Goal: Transaction & Acquisition: Purchase product/service

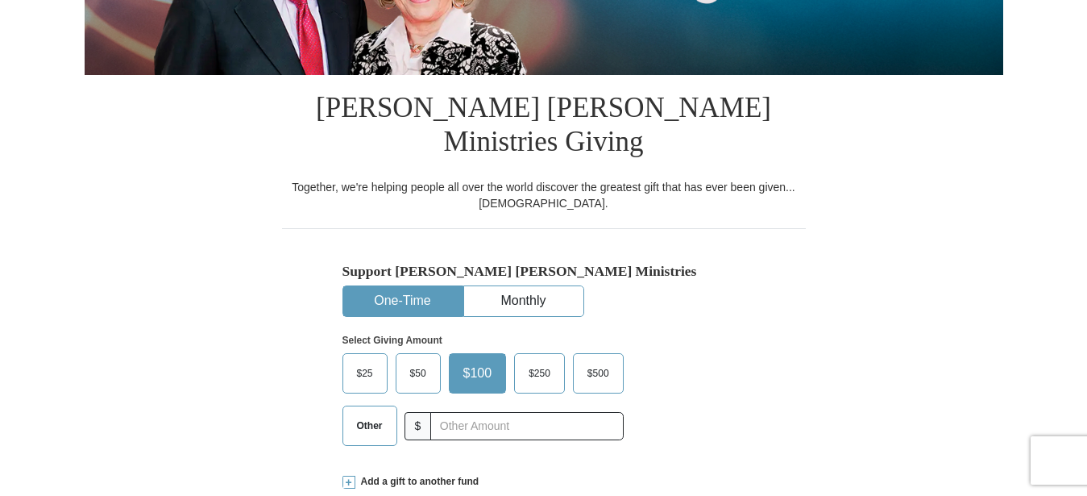
scroll to position [411, 0]
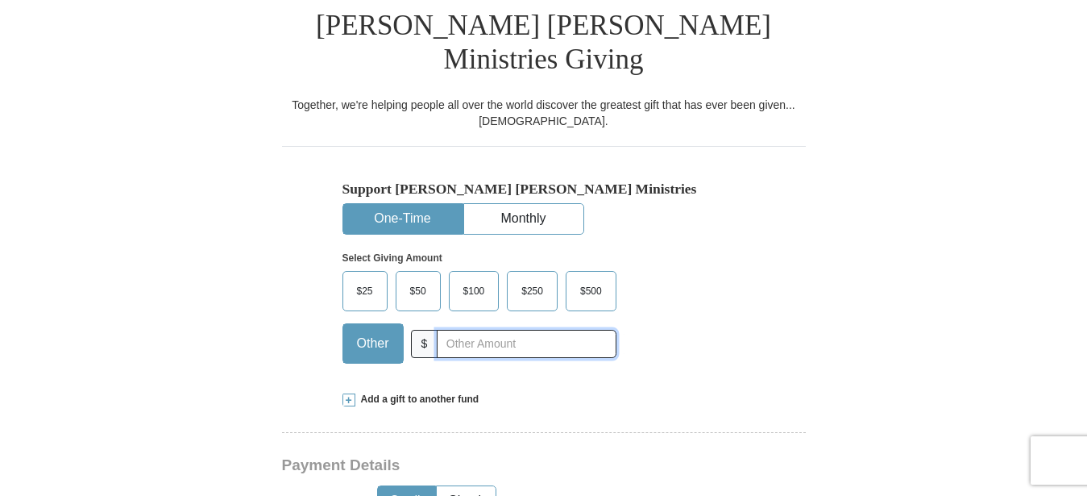
click at [449, 330] on input "text" at bounding box center [526, 344] width 179 height 28
type input "23.00"
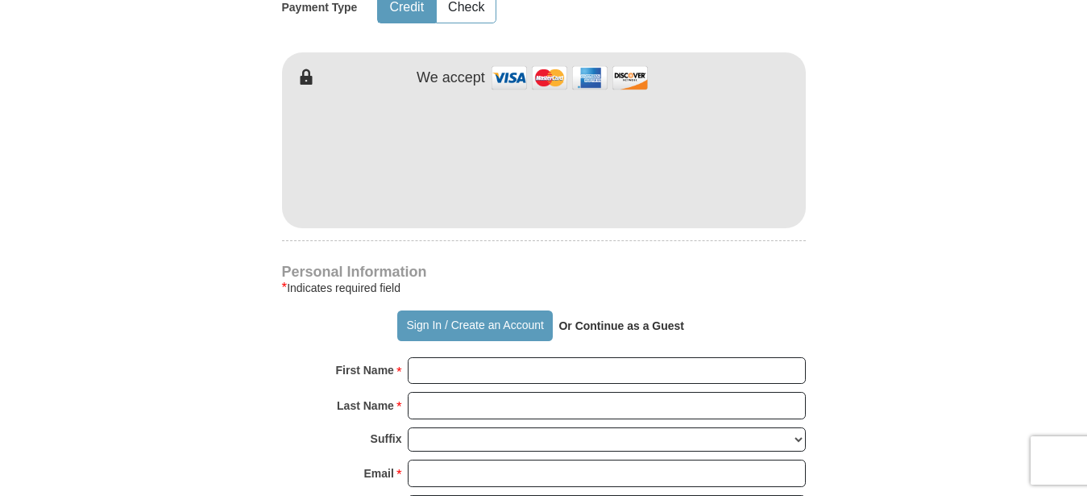
scroll to position [987, 0]
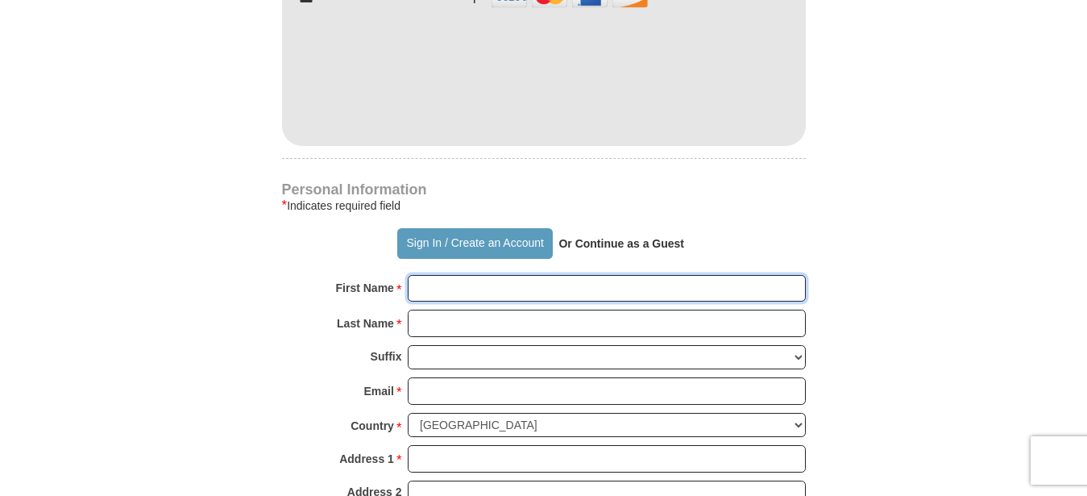
click at [432, 275] on input "First Name *" at bounding box center [607, 288] width 398 height 27
type input "[PERSON_NAME]"
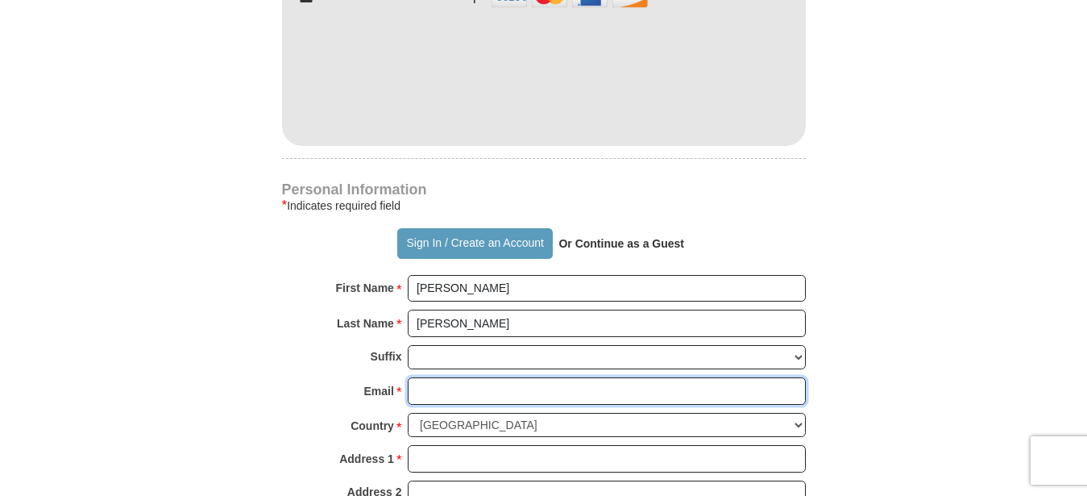
type input "[PERSON_NAME][EMAIL_ADDRESS][DOMAIN_NAME]"
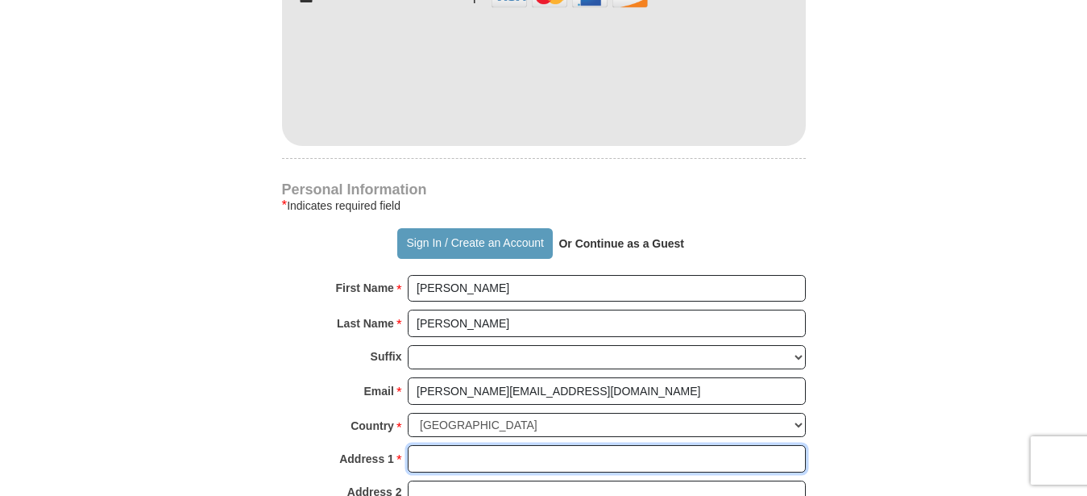
type input "Po Box 984"
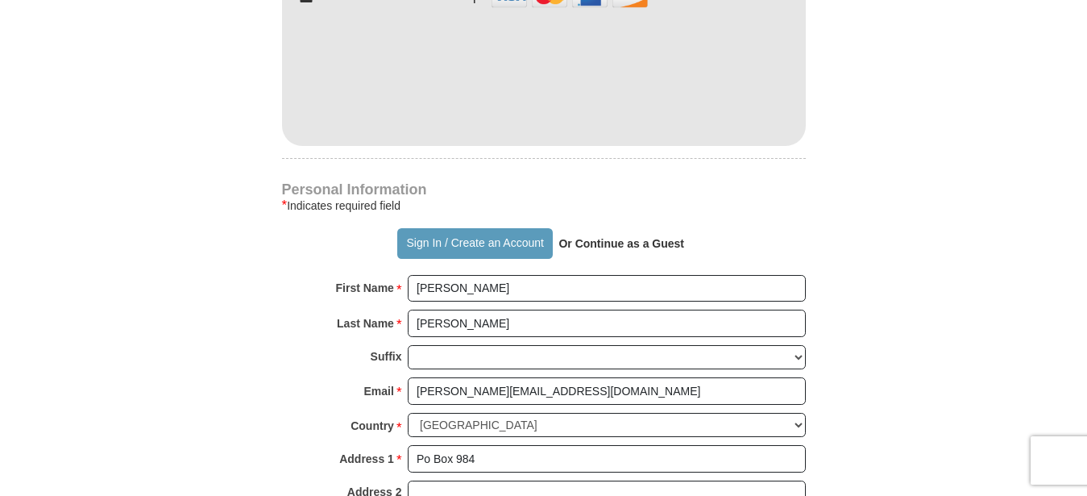
type input "Lake Junaluska"
select select "NC"
type input "28745"
type input "8285071129"
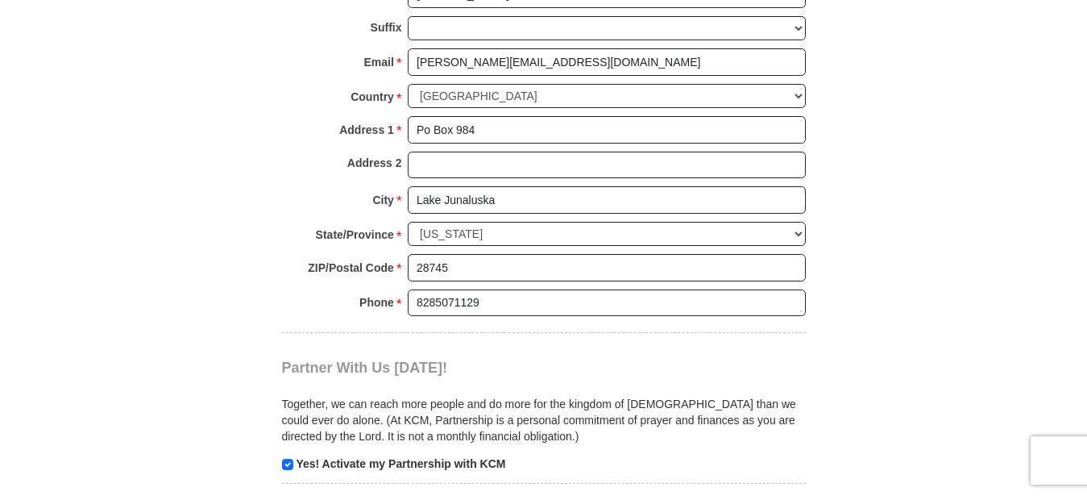
scroll to position [1480, 0]
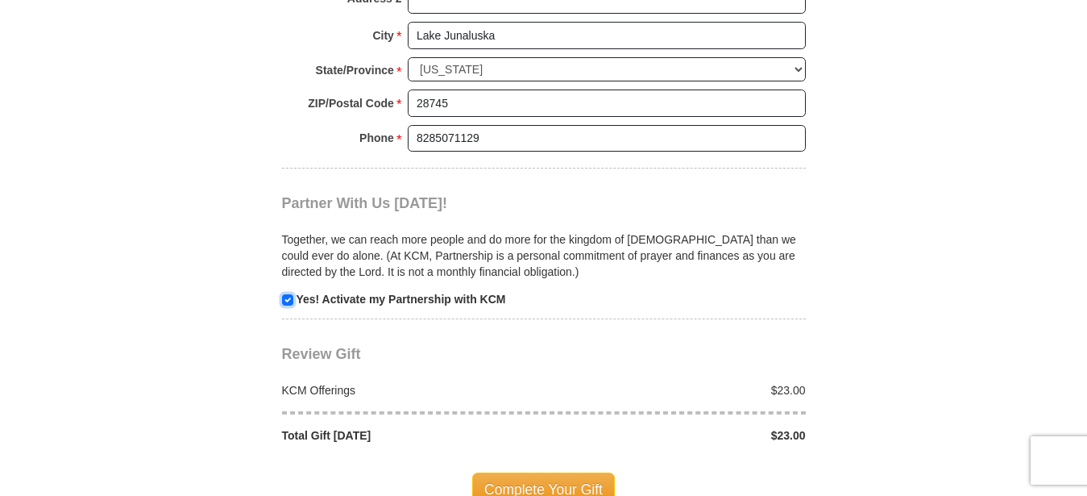
click at [288, 294] on input "checkbox" at bounding box center [287, 299] width 11 height 11
checkbox input "false"
click at [530, 472] on span "Complete Your Gift" at bounding box center [543, 489] width 143 height 34
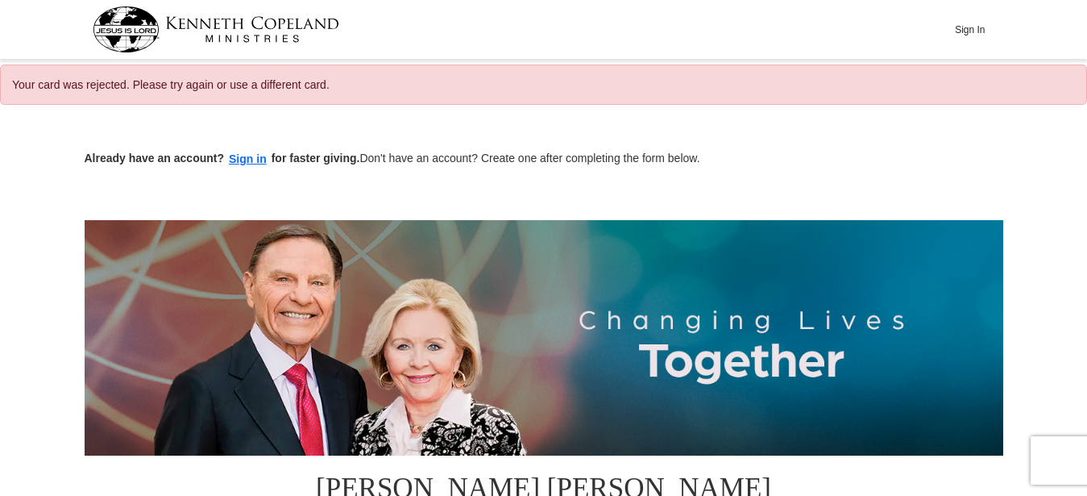
select select "NC"
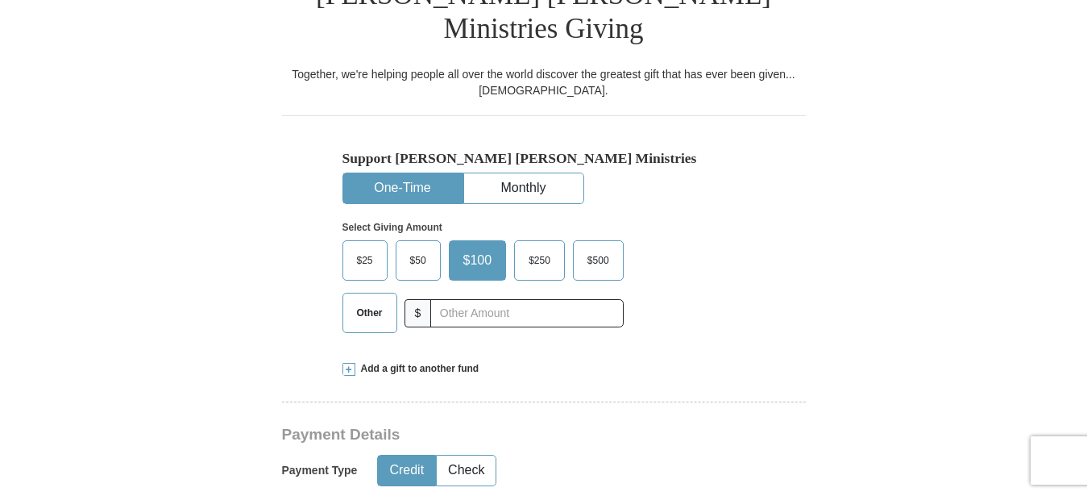
scroll to position [575, 0]
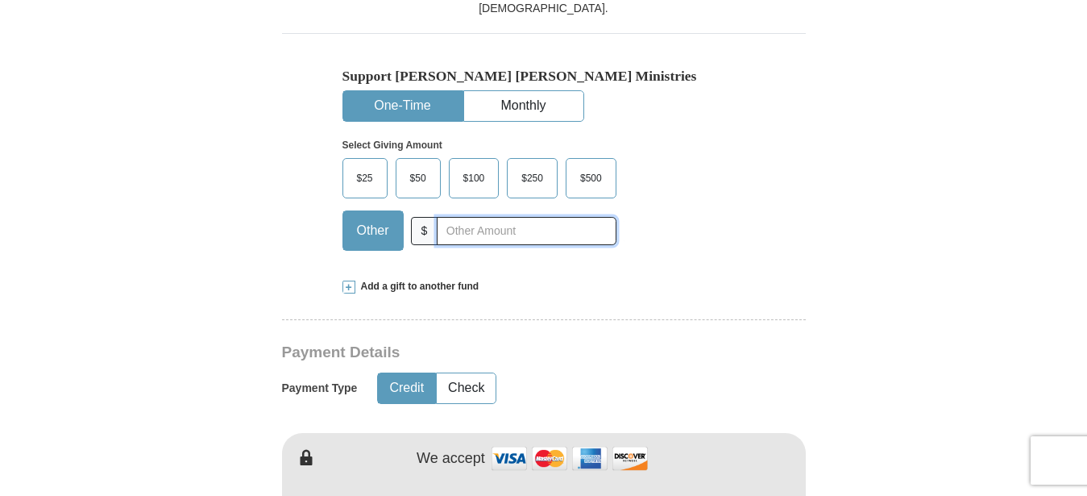
click at [462, 217] on input "text" at bounding box center [526, 231] width 179 height 28
type input "23.00"
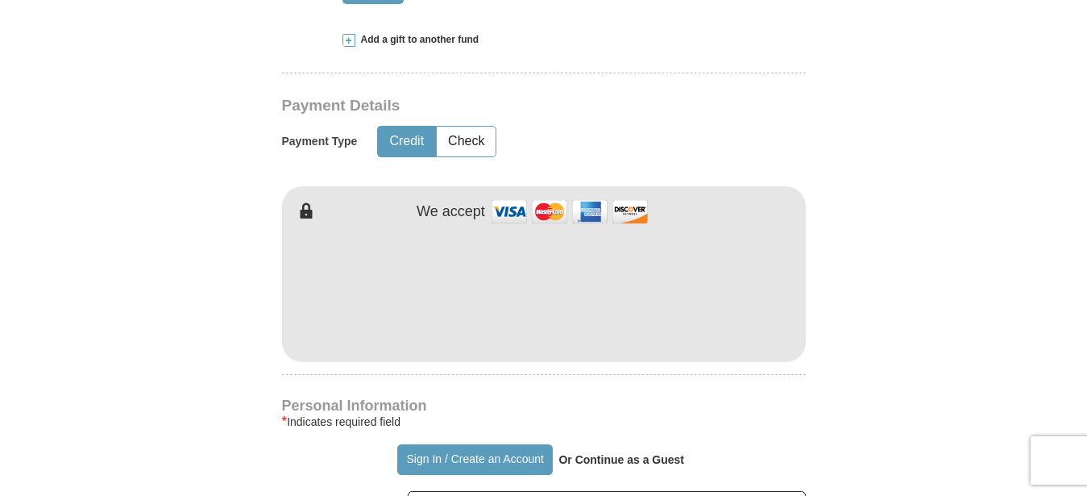
click at [270, 400] on form "Already have an account? Sign in for faster giving. Don't have an account? Crea…" at bounding box center [544, 304] width 919 height 2021
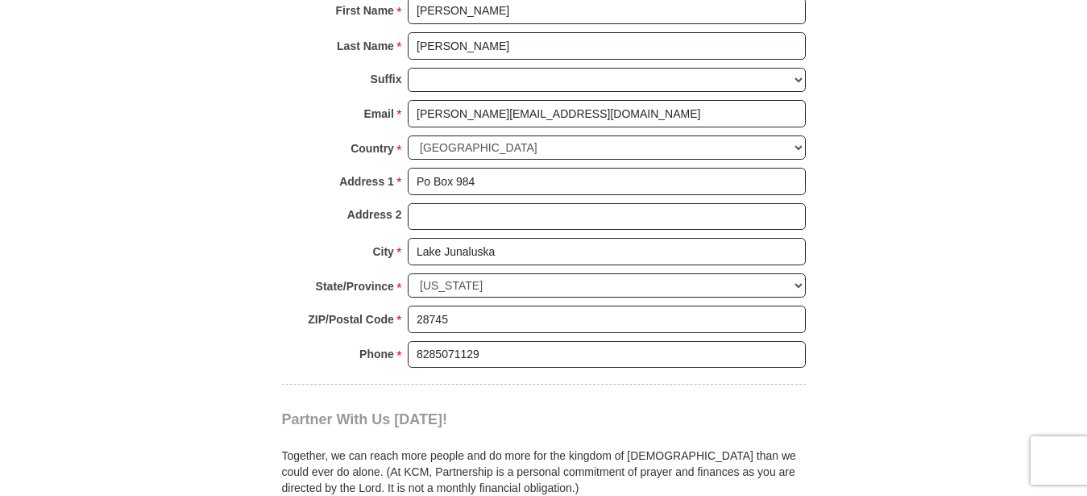
scroll to position [1398, 0]
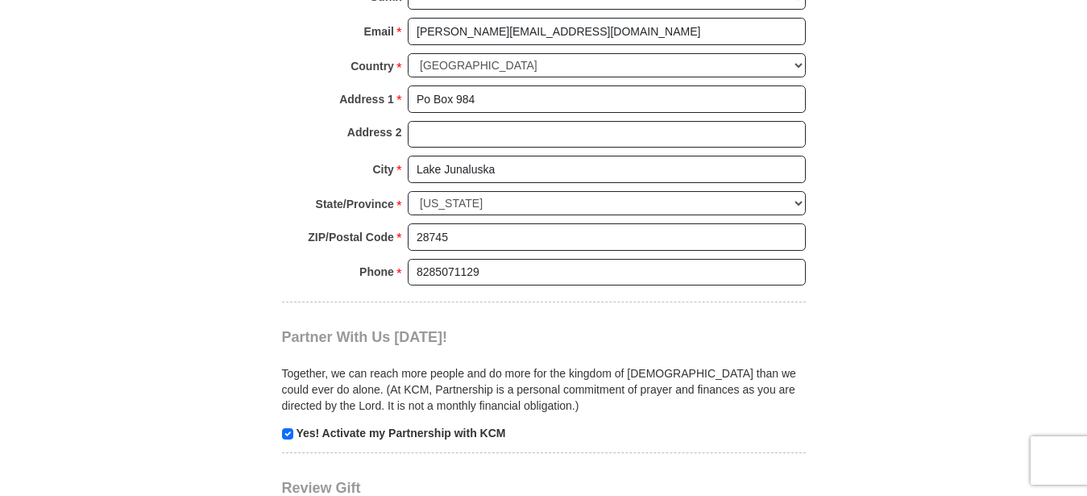
click at [289, 425] on p "Yes! Activate my Partnership with KCM" at bounding box center [544, 433] width 524 height 16
click at [285, 428] on input "checkbox" at bounding box center [287, 433] width 11 height 11
checkbox input "false"
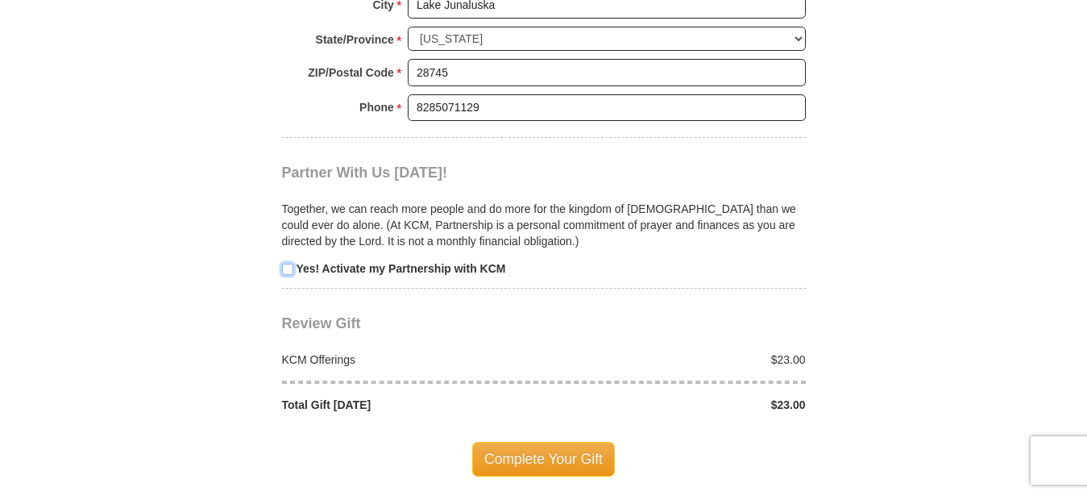
scroll to position [1644, 0]
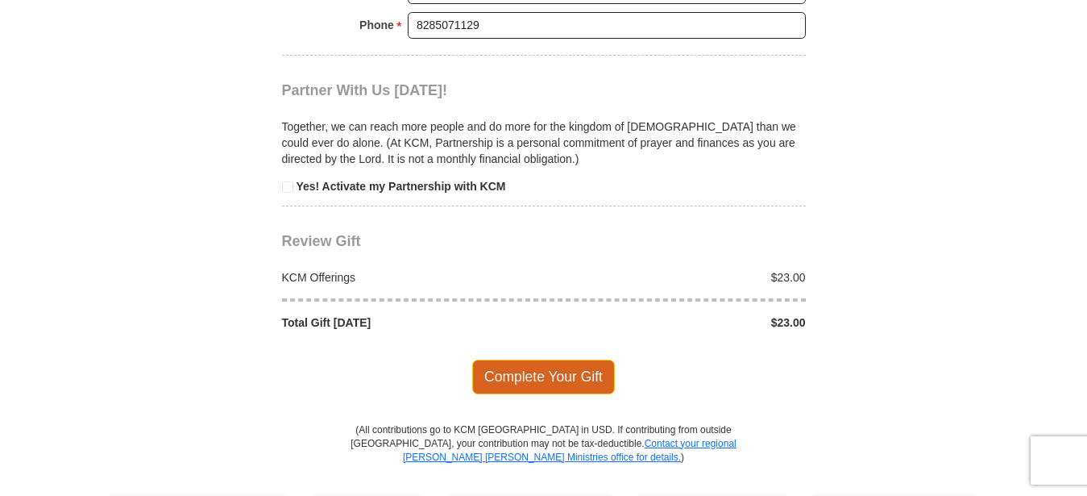
click at [486, 359] on span "Complete Your Gift" at bounding box center [543, 376] width 143 height 34
